Goal: Book appointment/travel/reservation

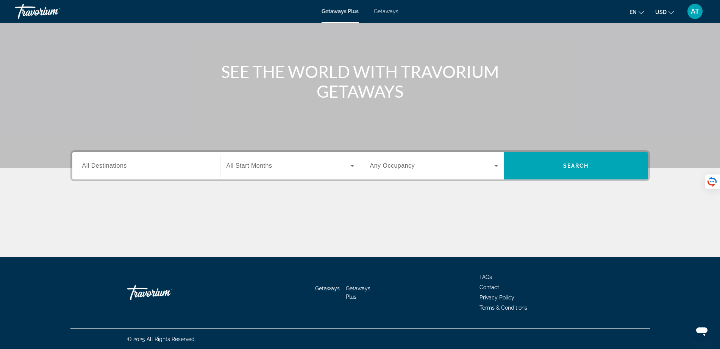
scroll to position [60, 0]
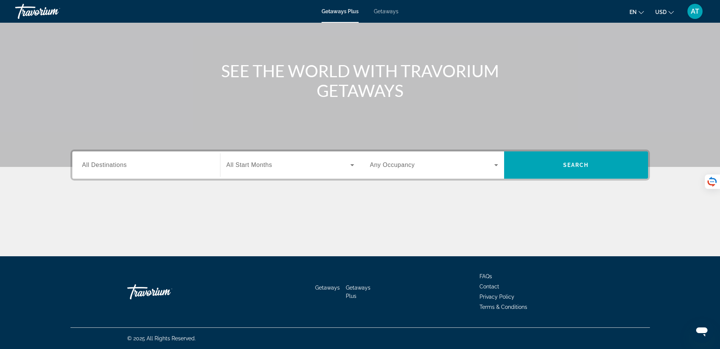
click at [100, 164] on span "All Destinations" at bounding box center [104, 165] width 45 height 6
click at [100, 164] on input "Destination All Destinations" at bounding box center [146, 165] width 128 height 9
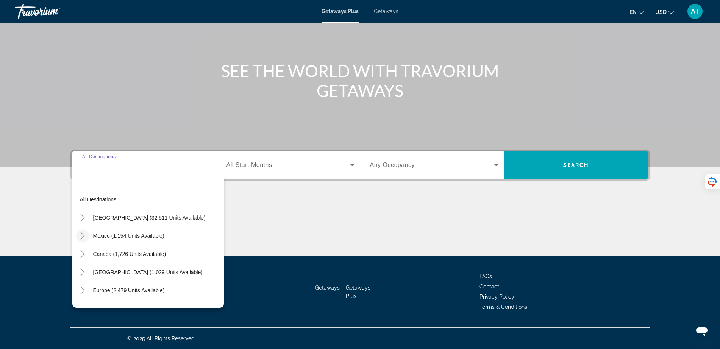
click at [80, 237] on icon "Toggle Mexico (1,154 units available)" at bounding box center [83, 236] width 8 height 8
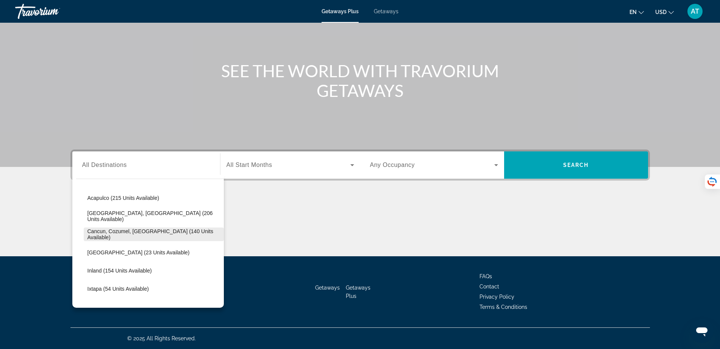
scroll to position [40, 0]
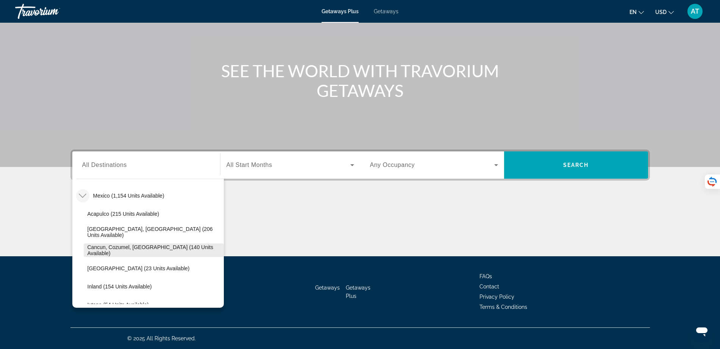
click at [153, 242] on span "Search widget" at bounding box center [154, 250] width 140 height 18
type input "**********"
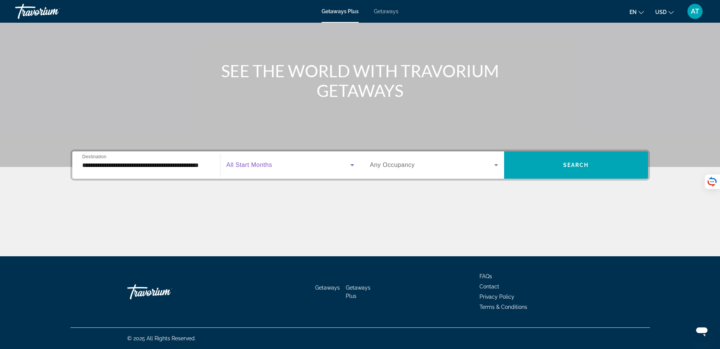
click at [353, 166] on icon "Search widget" at bounding box center [352, 165] width 9 height 9
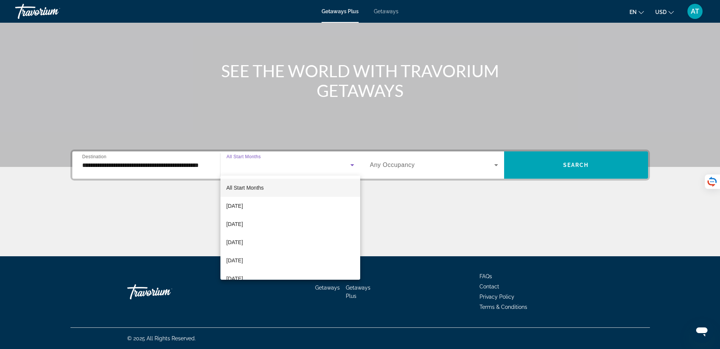
click at [449, 238] on div at bounding box center [360, 174] width 720 height 349
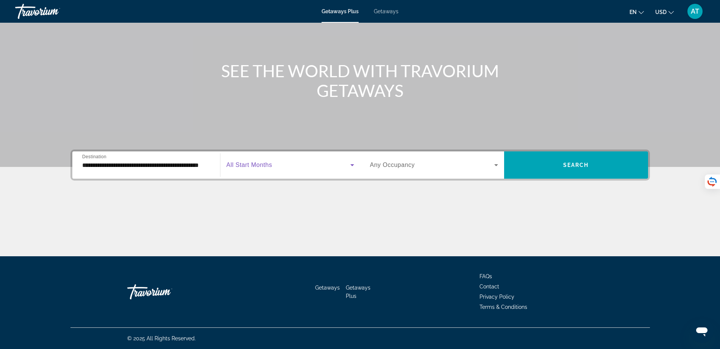
click at [354, 164] on icon "Search widget" at bounding box center [352, 165] width 9 height 9
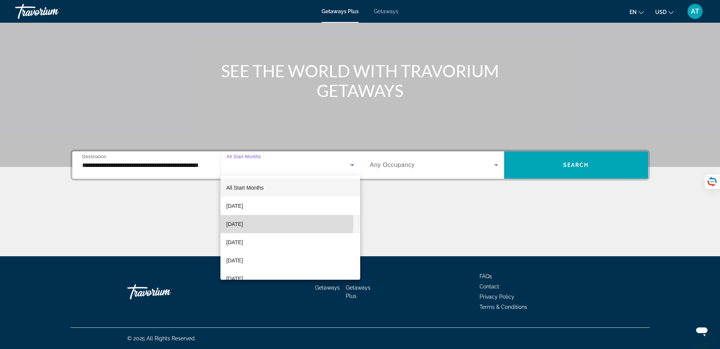
click at [240, 223] on span "[DATE]" at bounding box center [235, 224] width 17 height 9
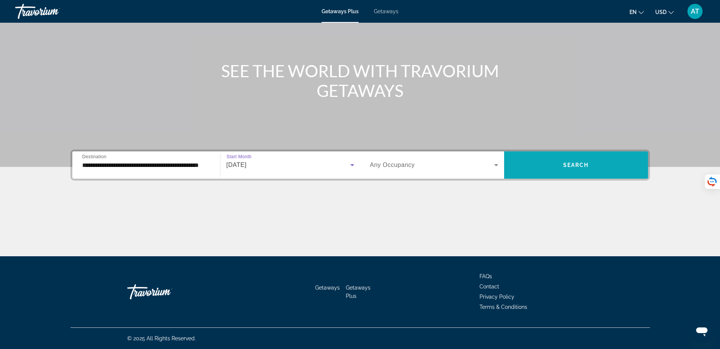
click at [581, 165] on span "Search" at bounding box center [576, 165] width 26 height 6
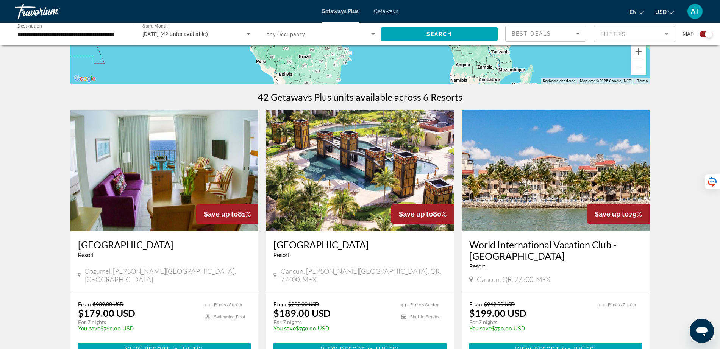
scroll to position [237, 0]
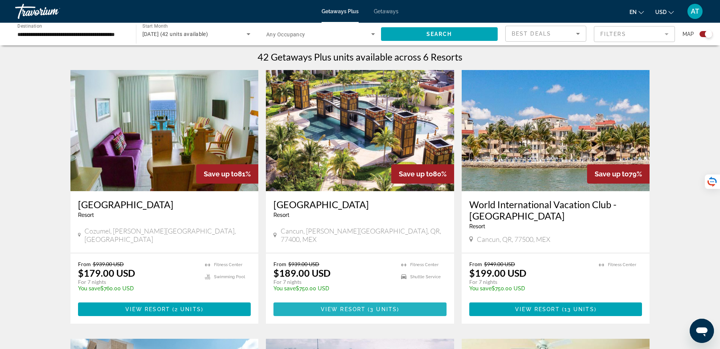
click at [392, 305] on span "Main content" at bounding box center [359, 309] width 173 height 18
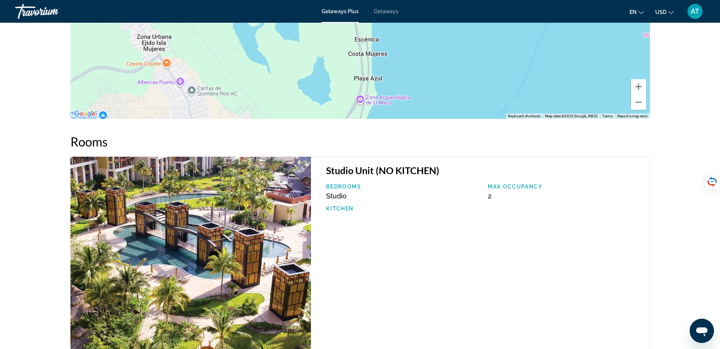
scroll to position [1076, 0]
